Goal: Information Seeking & Learning: Learn about a topic

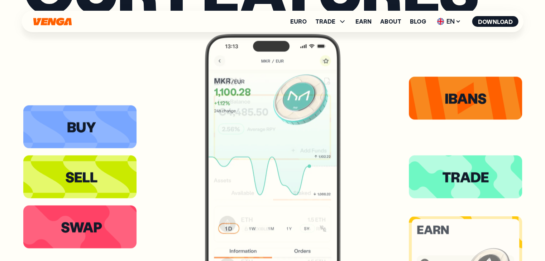
scroll to position [1146, 0]
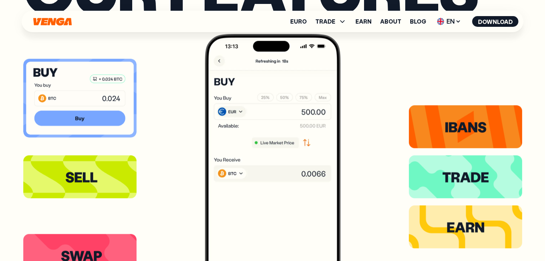
click at [112, 94] on icon at bounding box center [80, 98] width 92 height 16
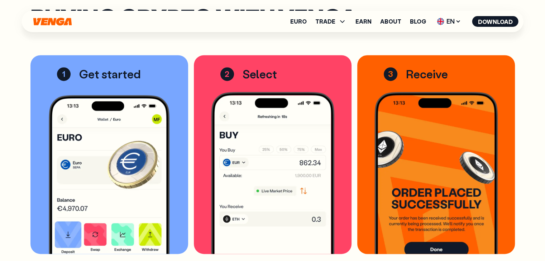
scroll to position [1002, 0]
click at [339, 20] on icon at bounding box center [342, 21] width 9 height 9
click at [333, 48] on link "Sell" at bounding box center [331, 48] width 12 height 8
click at [333, 58] on link "Swap" at bounding box center [331, 58] width 16 height 8
click at [262, 45] on div "Buying crypto with Venga 1 Get started From your Euro Wallet, click on Deposit …" at bounding box center [272, 156] width 484 height 298
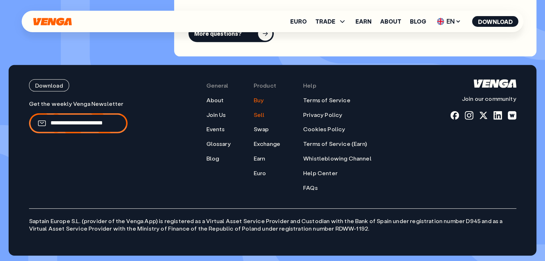
scroll to position [2158, 0]
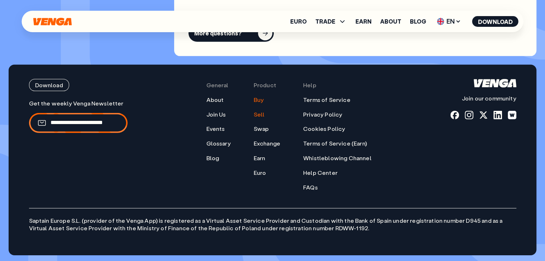
click at [262, 116] on link "Sell" at bounding box center [258, 115] width 11 height 8
click at [262, 128] on link "Swap" at bounding box center [260, 129] width 15 height 8
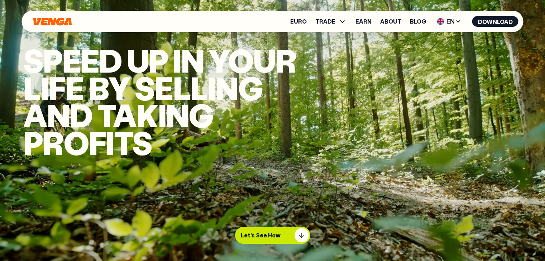
scroll to position [1058, 0]
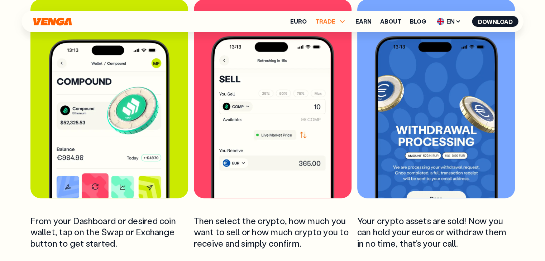
click at [342, 20] on icon at bounding box center [342, 21] width 9 height 9
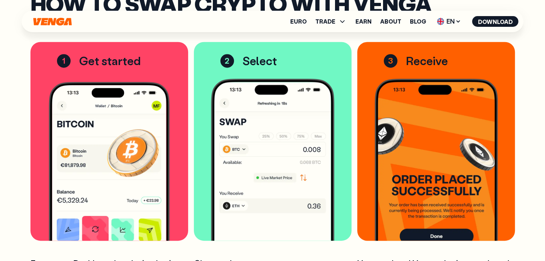
scroll to position [1002, 0]
